Goal: Task Accomplishment & Management: Use online tool/utility

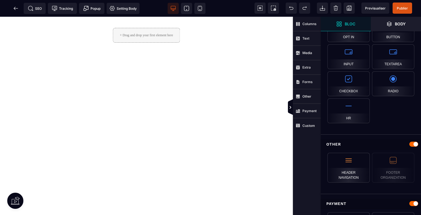
scroll to position [534, 0]
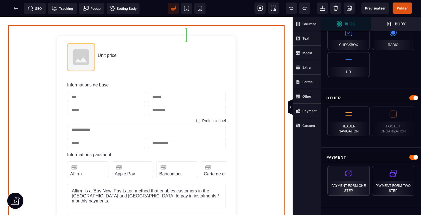
select select "**********"
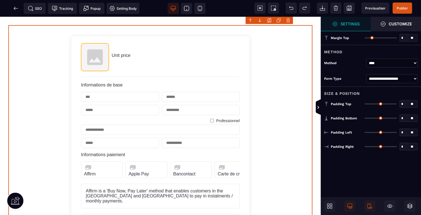
type input "*"
type input "**"
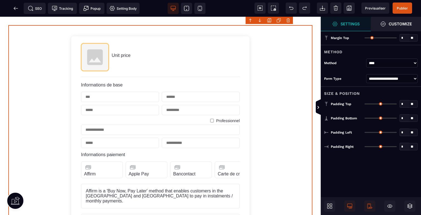
type input "**"
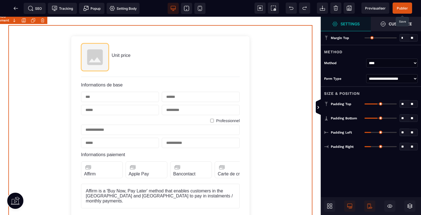
click at [403, 8] on span "Publier" at bounding box center [402, 8] width 11 height 4
click at [17, 7] on icon at bounding box center [16, 9] width 6 height 6
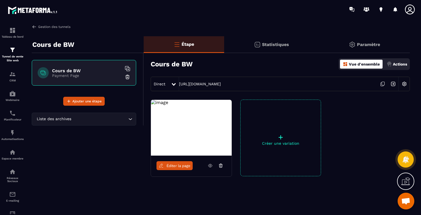
click at [46, 27] on link "Gestion des tunnels" at bounding box center [51, 26] width 39 height 5
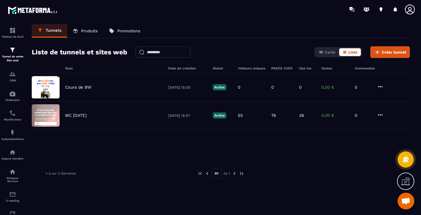
click at [98, 32] on link "Produits" at bounding box center [85, 30] width 36 height 13
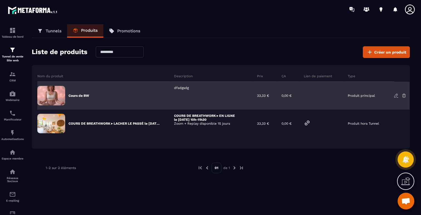
click at [78, 96] on p "Cours de BW" at bounding box center [79, 95] width 21 height 4
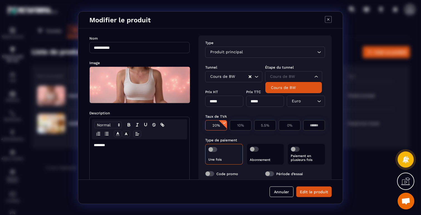
click at [296, 79] on input "Search for option" at bounding box center [291, 76] width 44 height 6
click at [289, 87] on p "Cours de BW" at bounding box center [293, 87] width 45 height 6
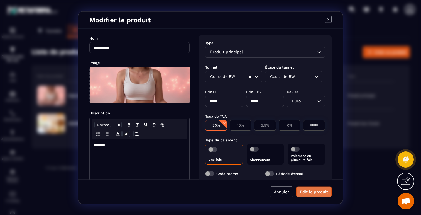
click at [316, 194] on button "Edit le produit" at bounding box center [314, 191] width 35 height 11
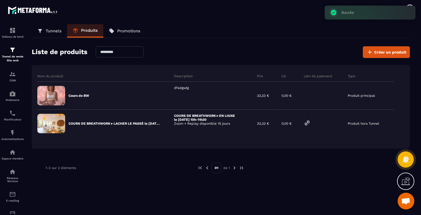
click at [52, 29] on p "Tunnels" at bounding box center [54, 30] width 16 height 5
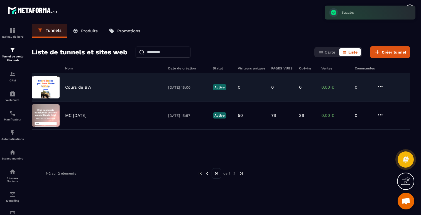
click at [382, 86] on icon at bounding box center [380, 86] width 7 height 7
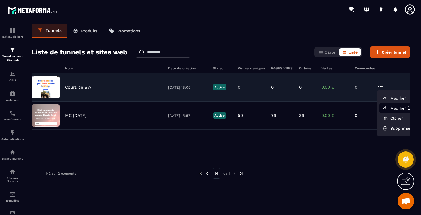
click at [392, 106] on link "Modifier Étapes" at bounding box center [402, 108] width 45 height 10
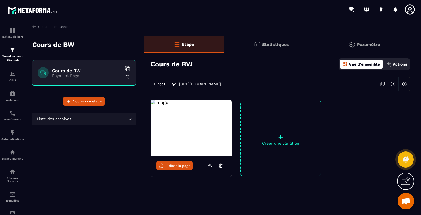
click at [383, 84] on icon at bounding box center [383, 84] width 11 height 11
click at [183, 165] on span "Éditer la page" at bounding box center [179, 166] width 24 height 4
